Goal: Transaction & Acquisition: Purchase product/service

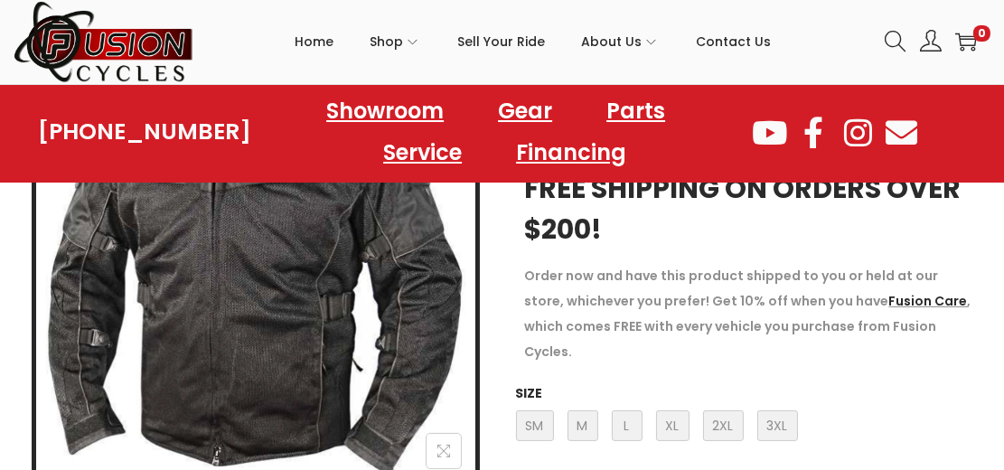
scroll to position [361, 0]
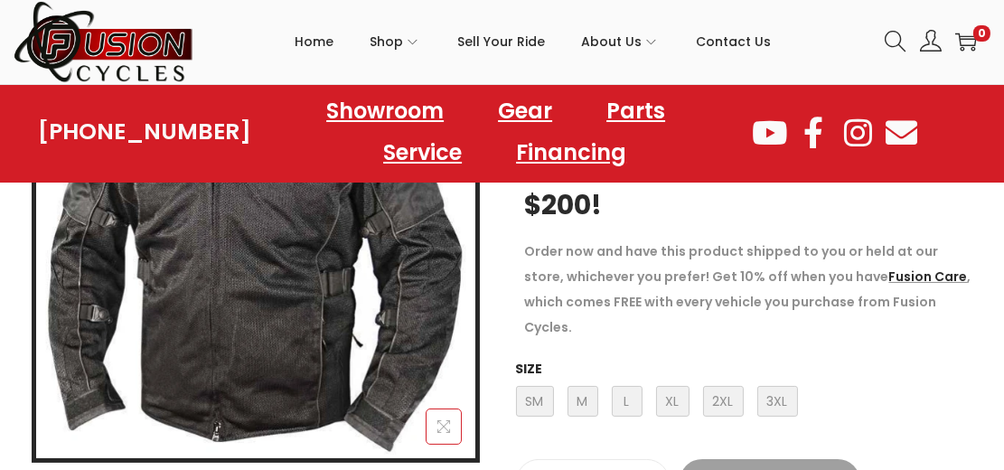
click at [438, 413] on button at bounding box center [444, 426] width 36 height 36
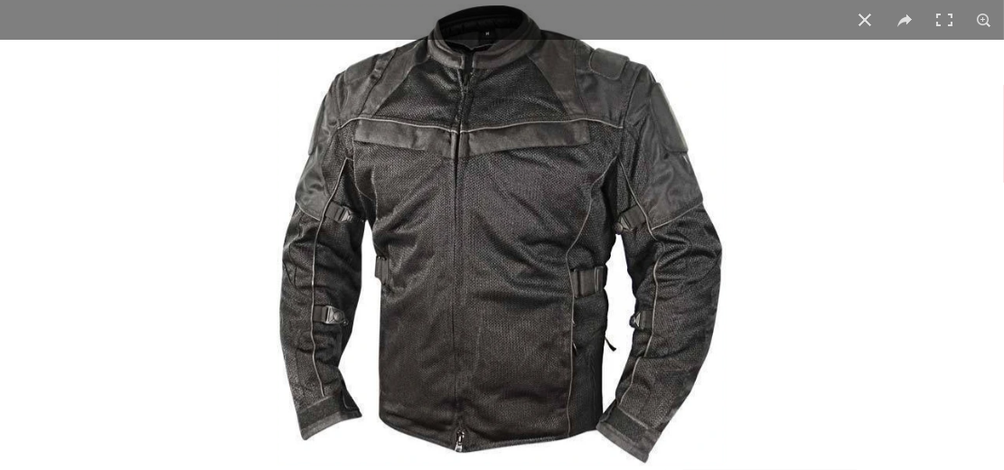
click at [478, 302] on img at bounding box center [501, 235] width 457 height 470
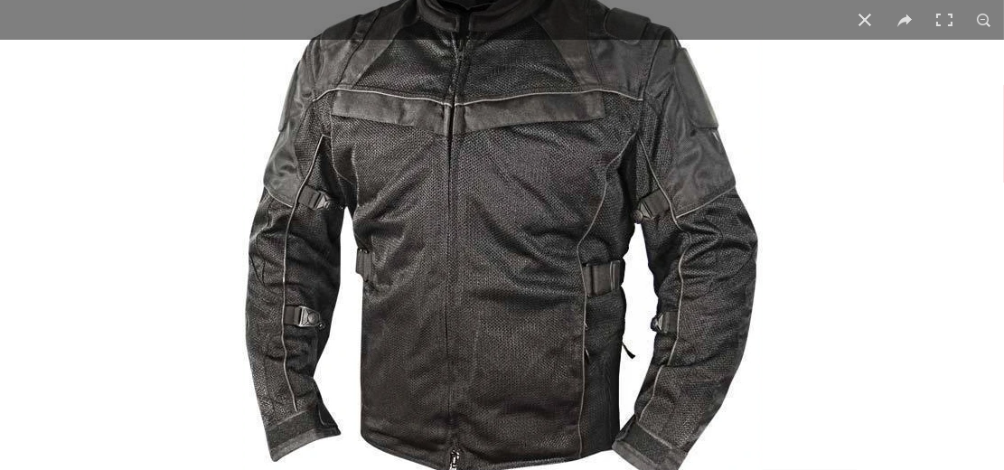
click at [478, 302] on img at bounding box center [502, 224] width 529 height 544
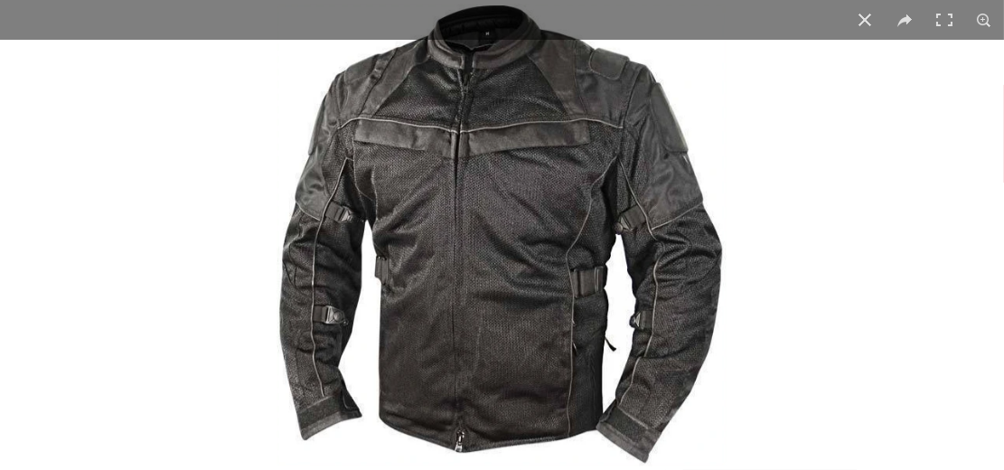
click at [478, 302] on img at bounding box center [501, 235] width 457 height 470
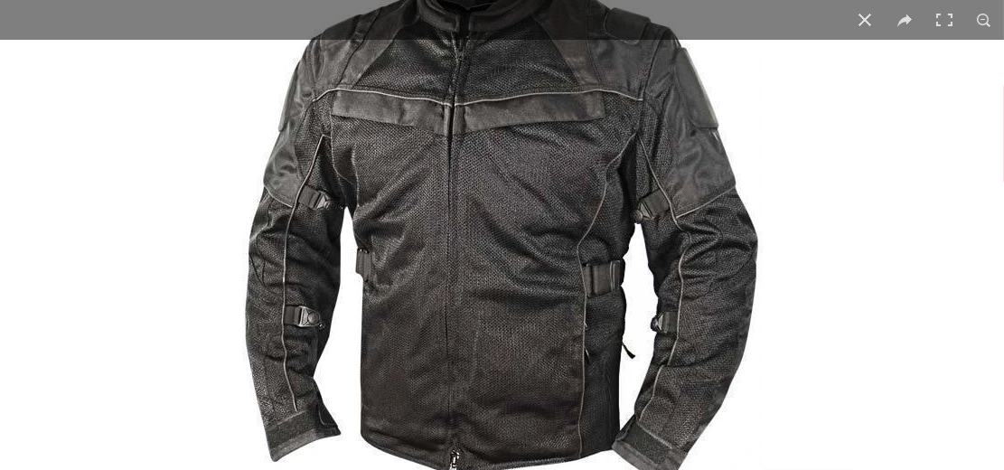
click at [503, 141] on img at bounding box center [502, 224] width 529 height 544
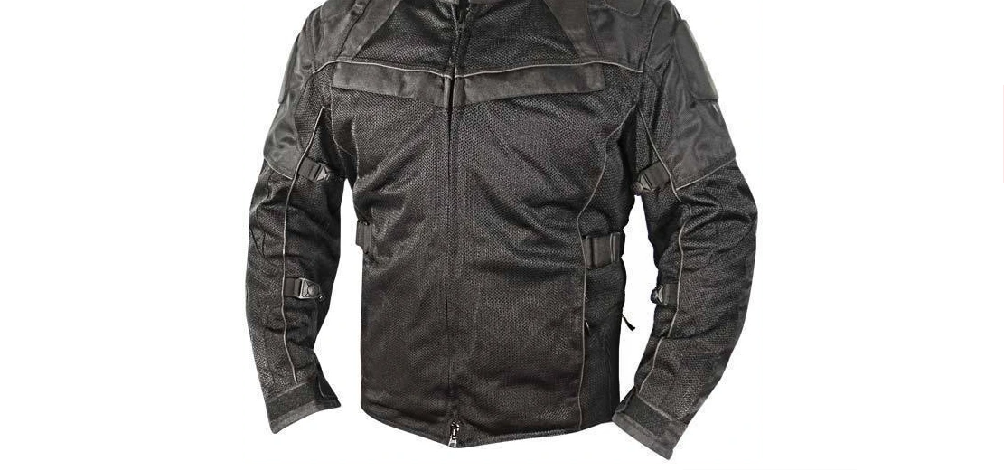
click at [495, 185] on img at bounding box center [502, 196] width 529 height 544
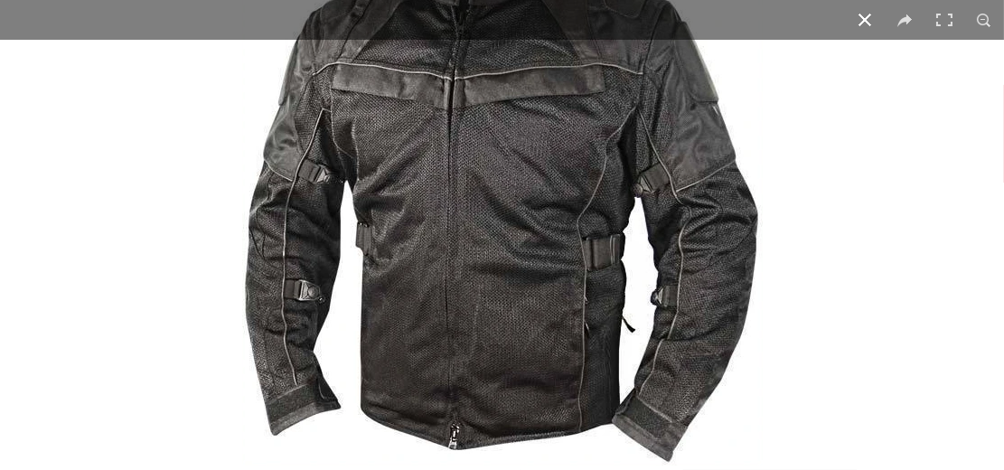
click at [857, 20] on button at bounding box center [865, 20] width 40 height 40
